Goal: Check status: Check status

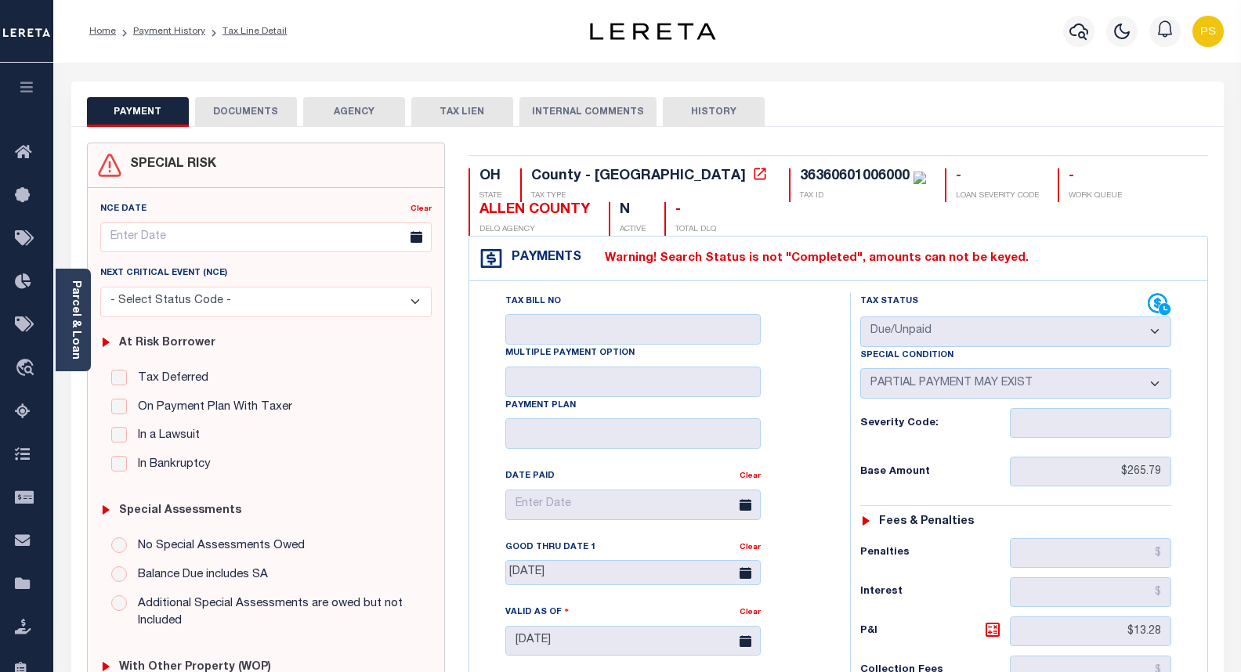
select select "DUE"
select select "15"
click at [1078, 32] on icon "button" at bounding box center [1079, 31] width 19 height 19
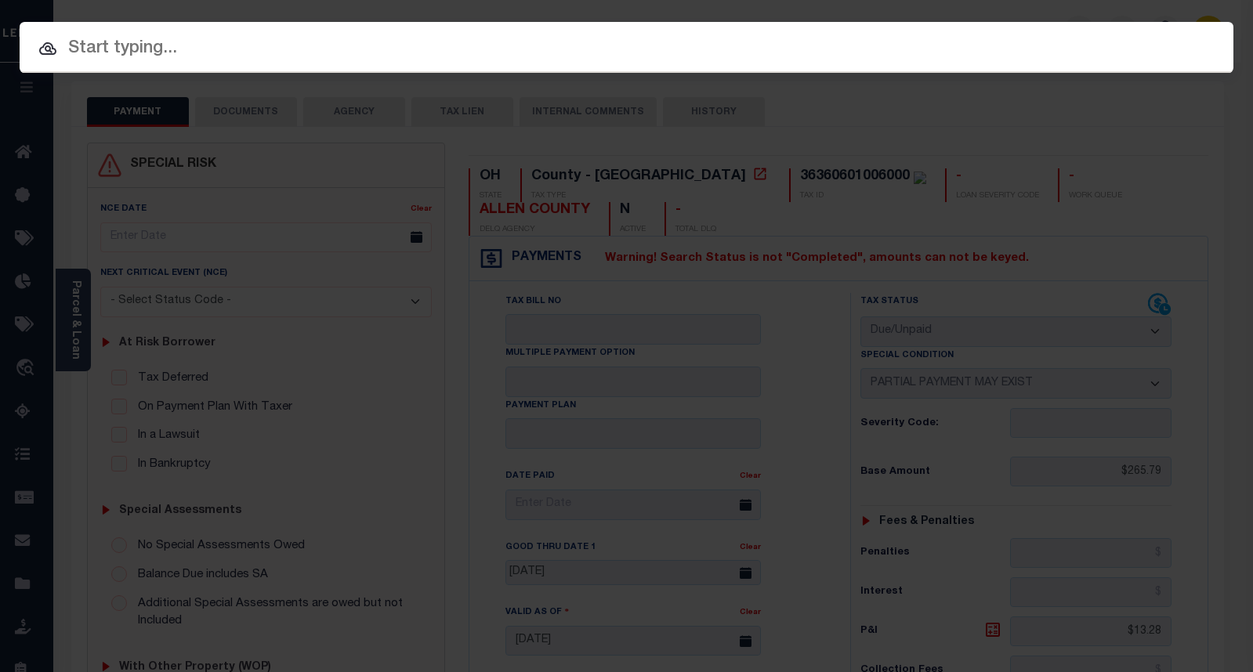
click at [180, 49] on input "text" at bounding box center [627, 48] width 1214 height 27
paste input "10010256"
type input "10010256"
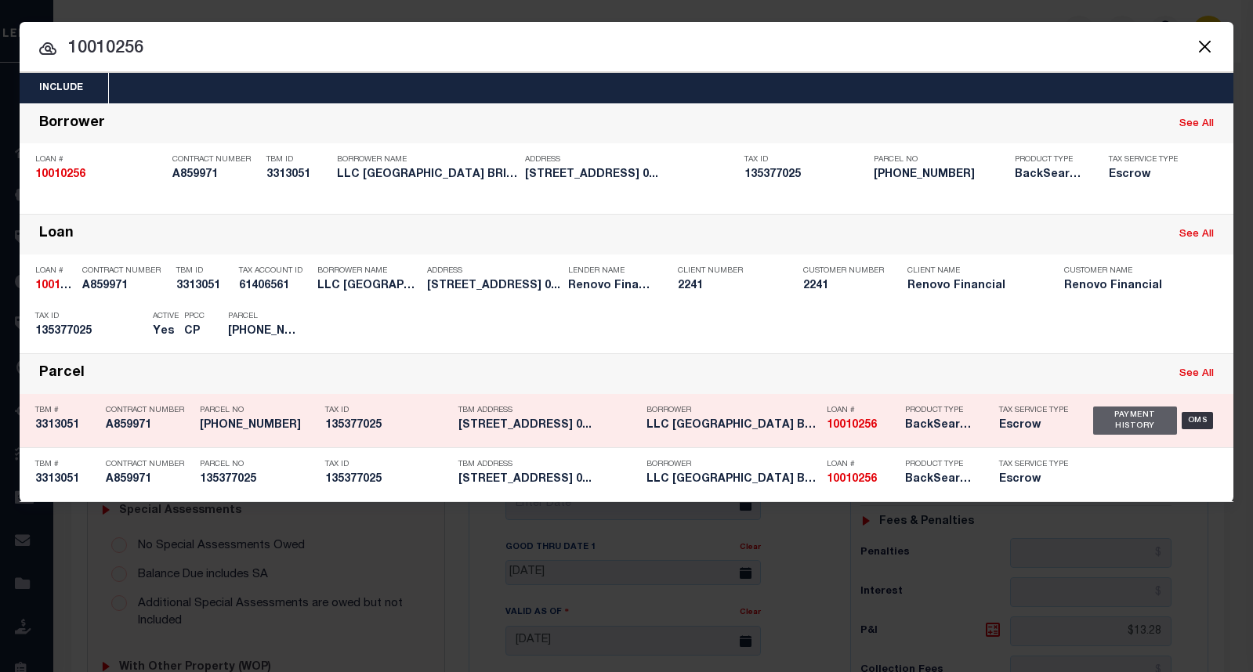
click at [1114, 419] on div "Payment History" at bounding box center [1135, 421] width 84 height 28
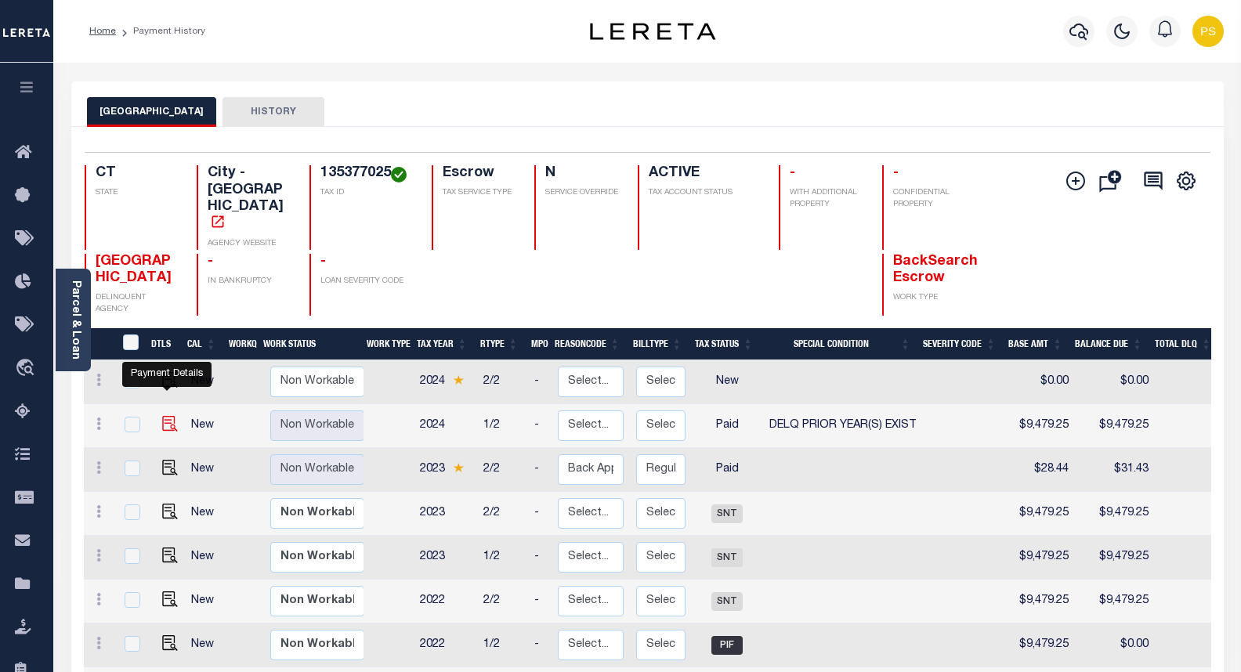
click at [172, 416] on img "" at bounding box center [170, 424] width 16 height 16
checkbox input "true"
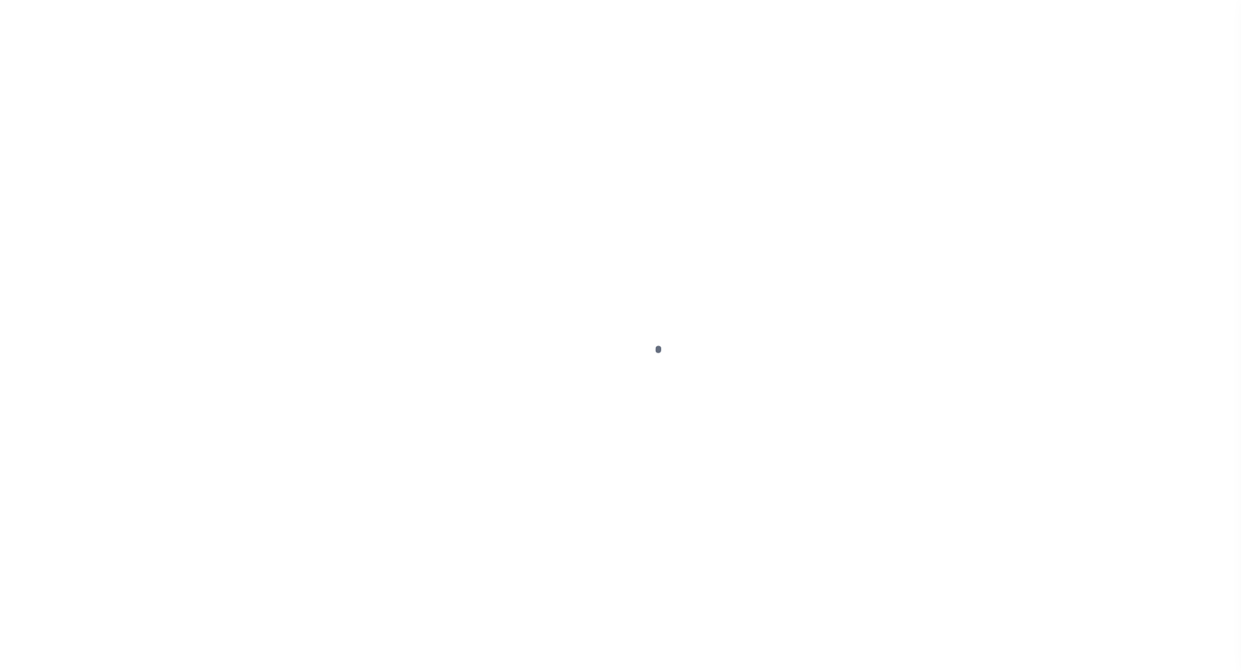
select select "PYD"
select select "18"
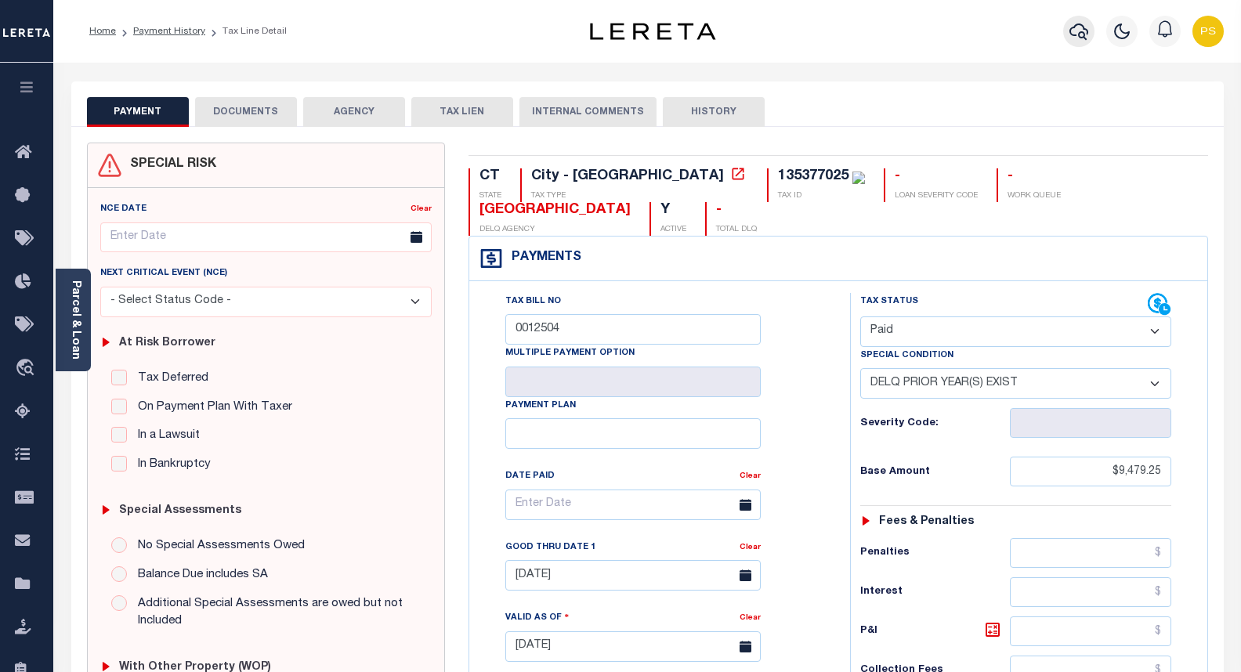
click at [1082, 32] on icon "button" at bounding box center [1079, 31] width 19 height 19
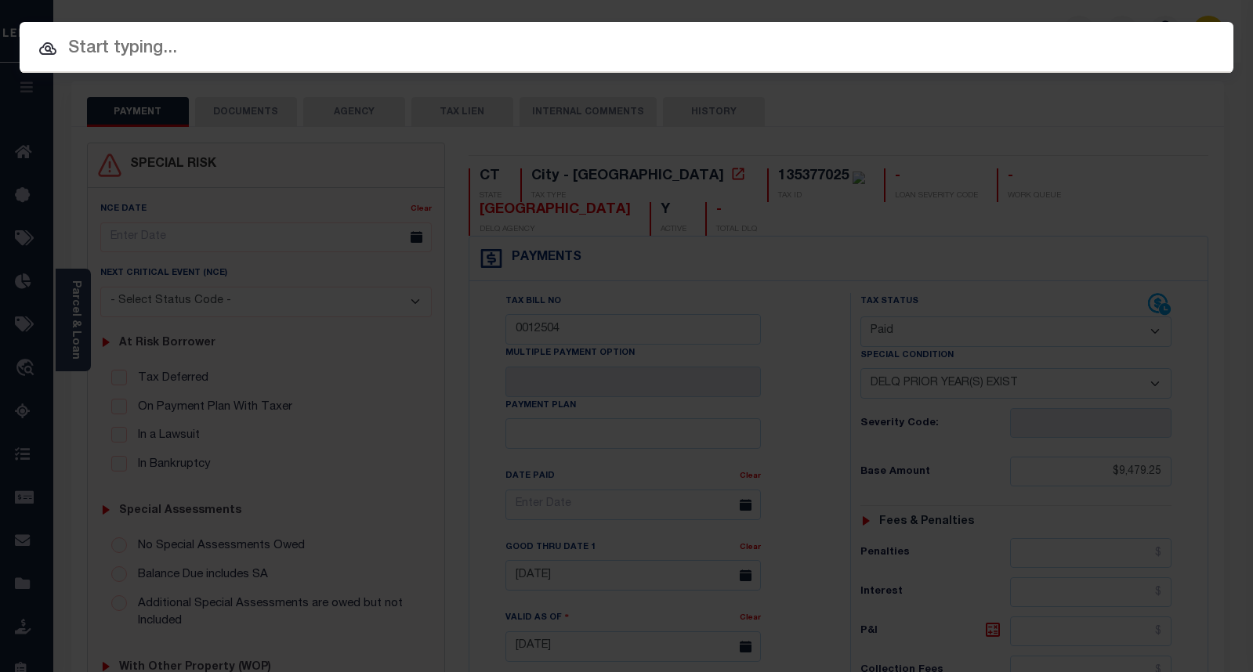
click at [126, 47] on input "text" at bounding box center [627, 48] width 1214 height 27
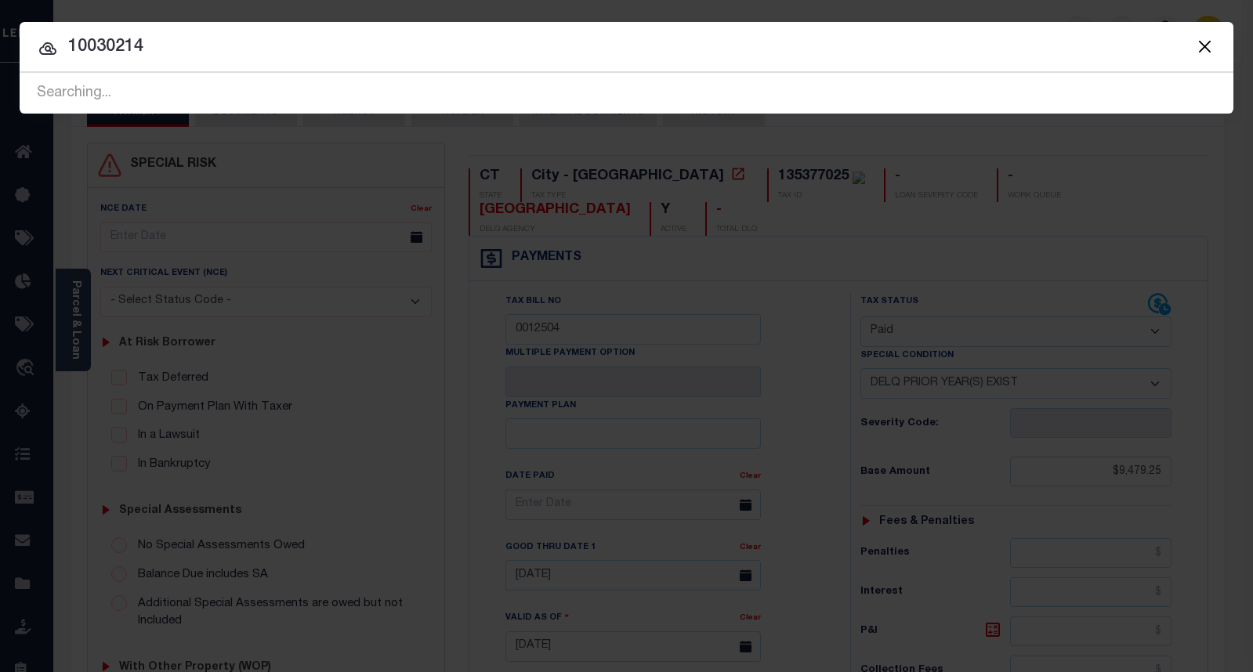
type input "10030214"
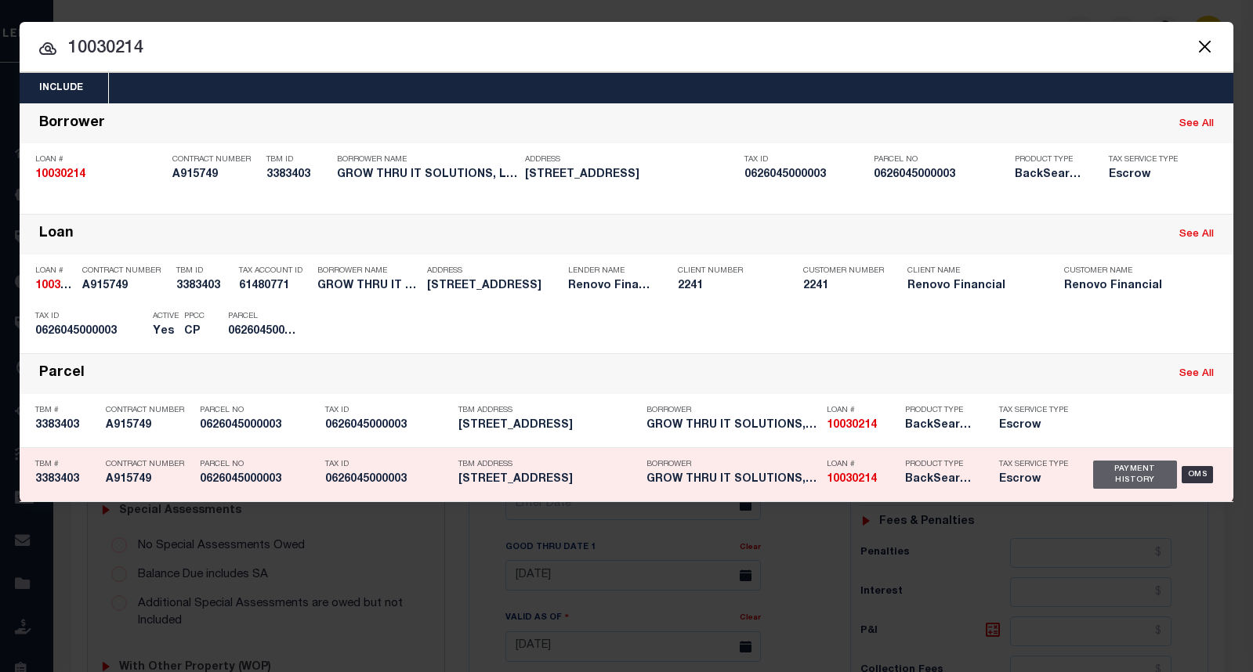
click at [1127, 467] on div "Payment History" at bounding box center [1135, 475] width 84 height 28
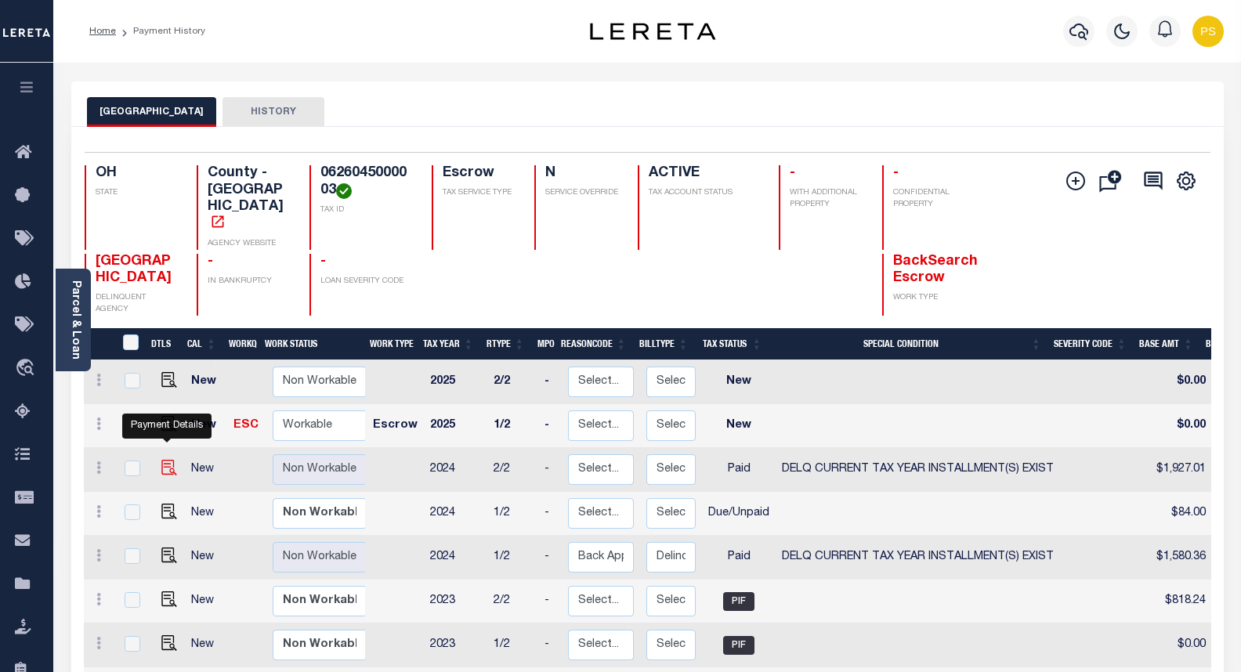
click at [161, 460] on img "" at bounding box center [169, 468] width 16 height 16
checkbox input "true"
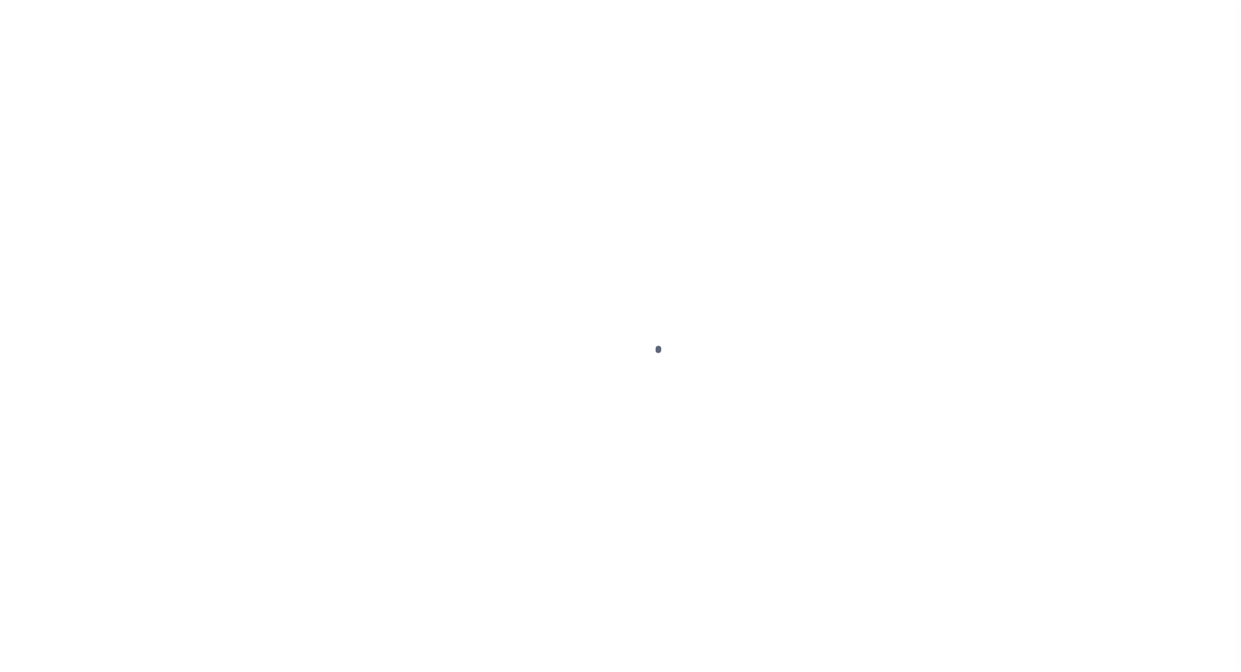
select select "PYD"
select select "17"
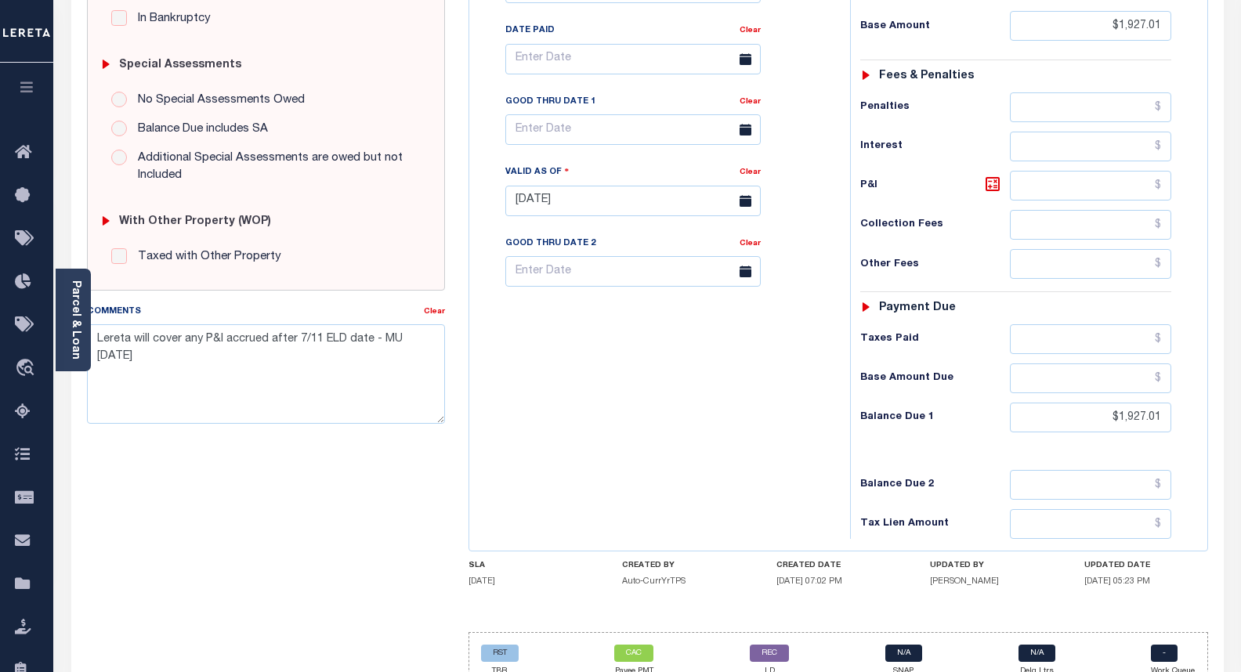
scroll to position [470, 0]
